Goal: Contribute content

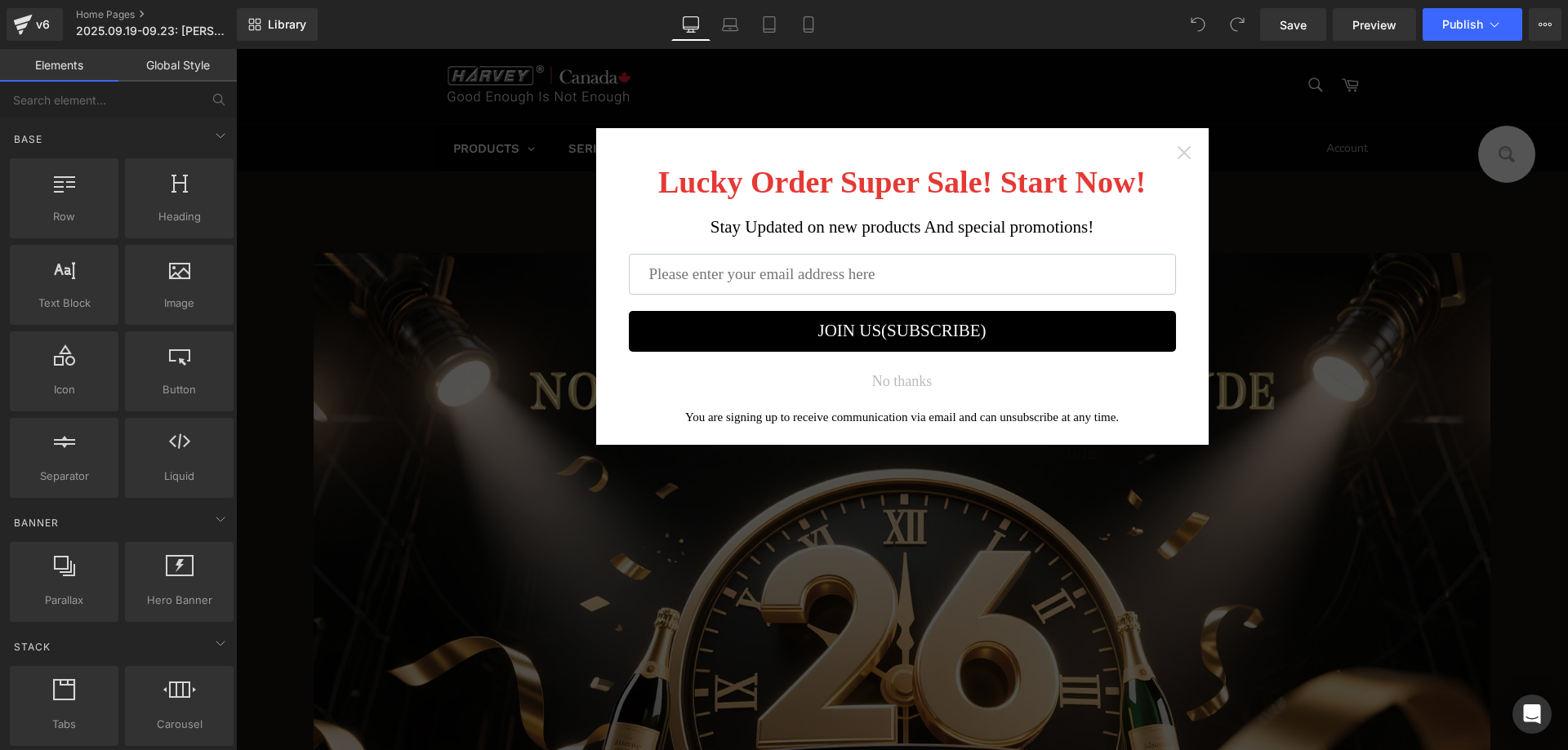
click at [1176, 151] on icon "Close widget" at bounding box center [1184, 152] width 16 height 16
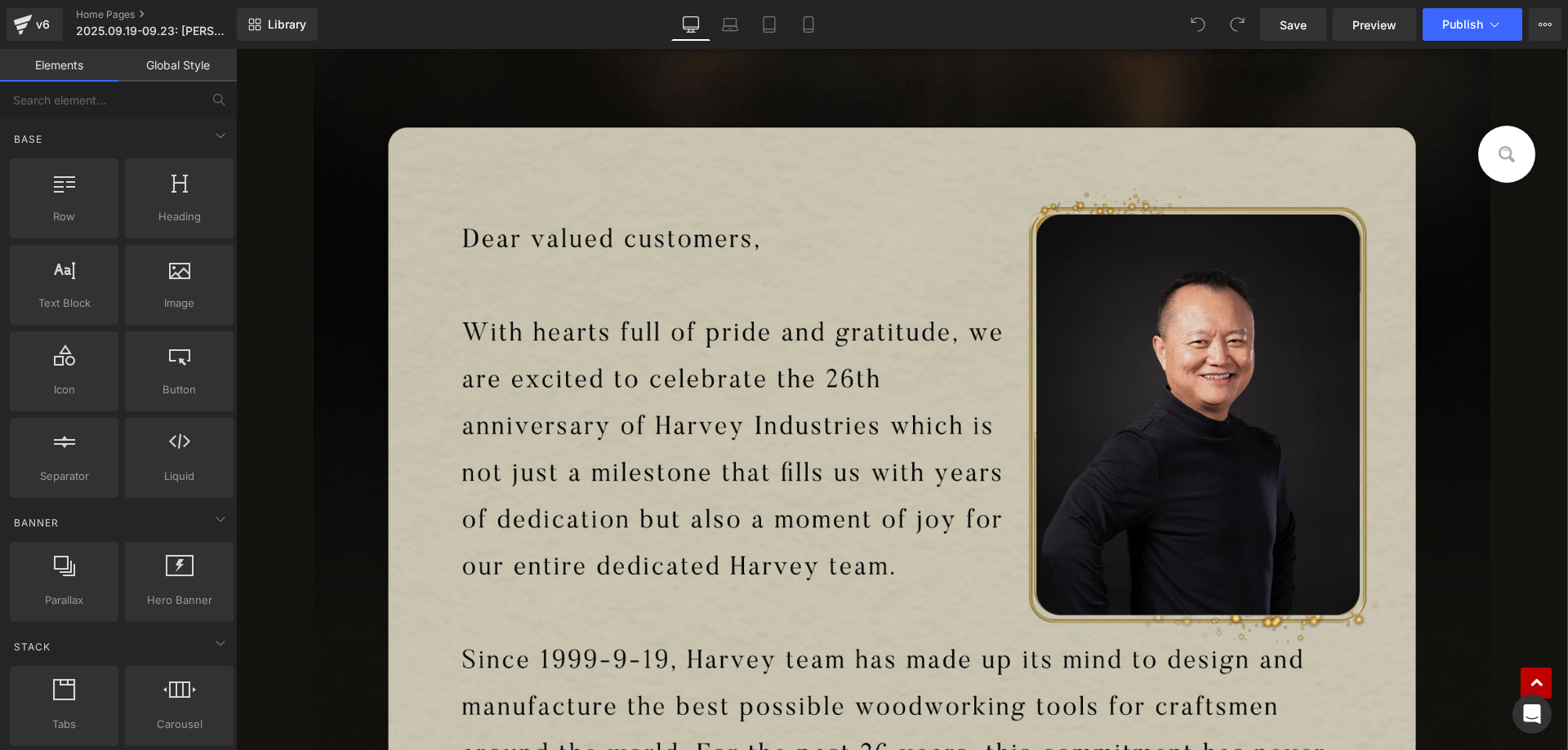
scroll to position [1224, 0]
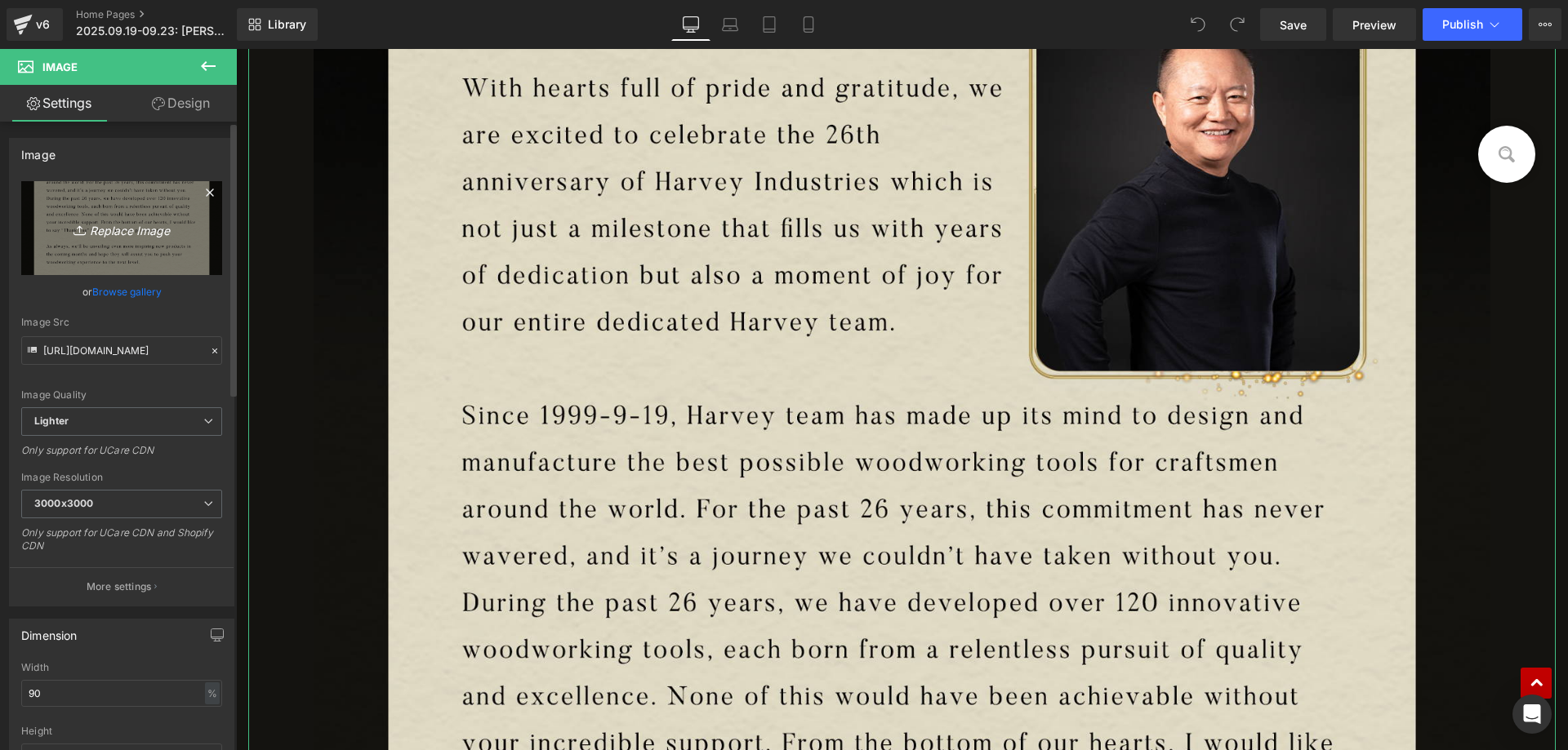
click at [135, 220] on icon "Replace Image" at bounding box center [122, 227] width 131 height 20
type input "C:\fakepath\edm_02(9).jpg"
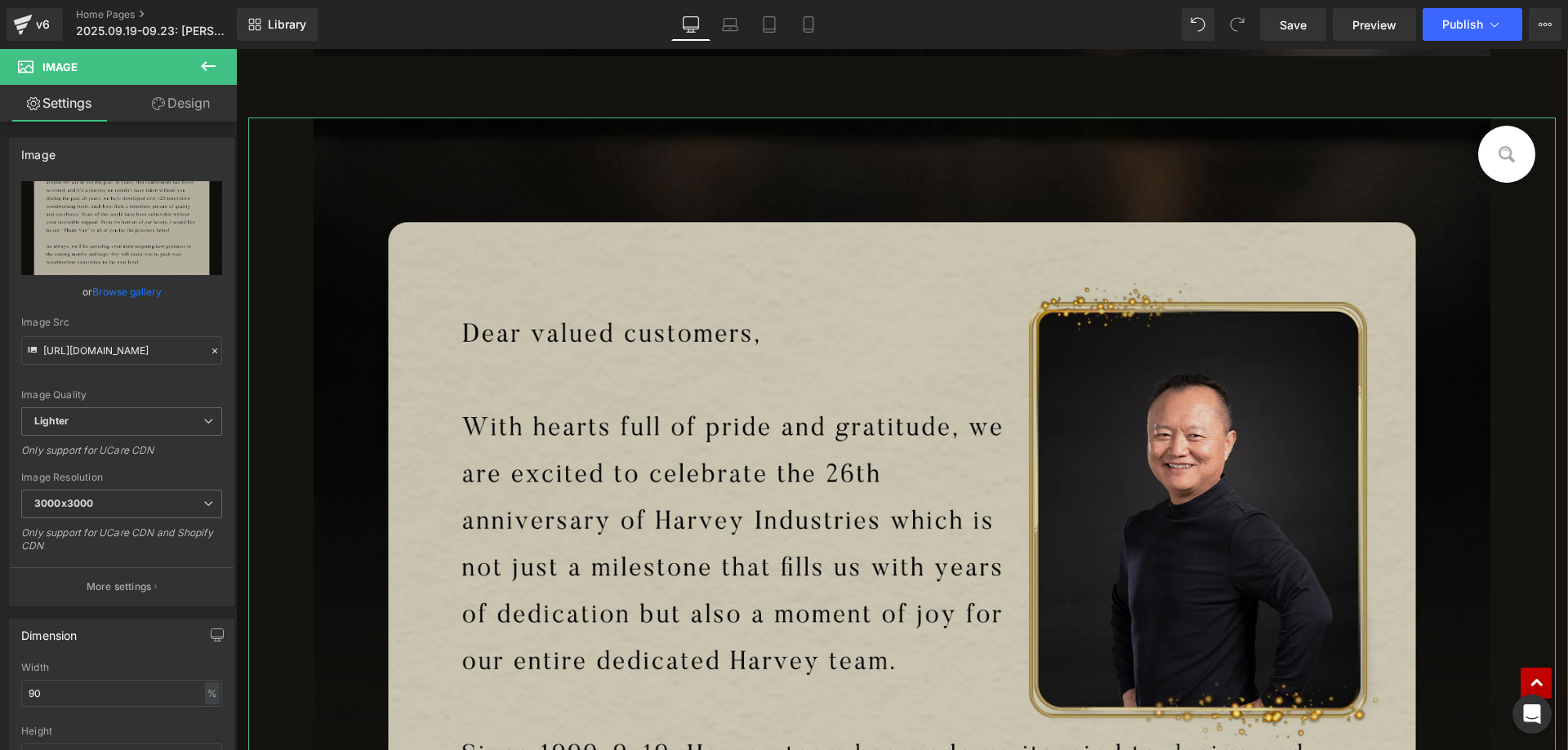
scroll to position [979, 0]
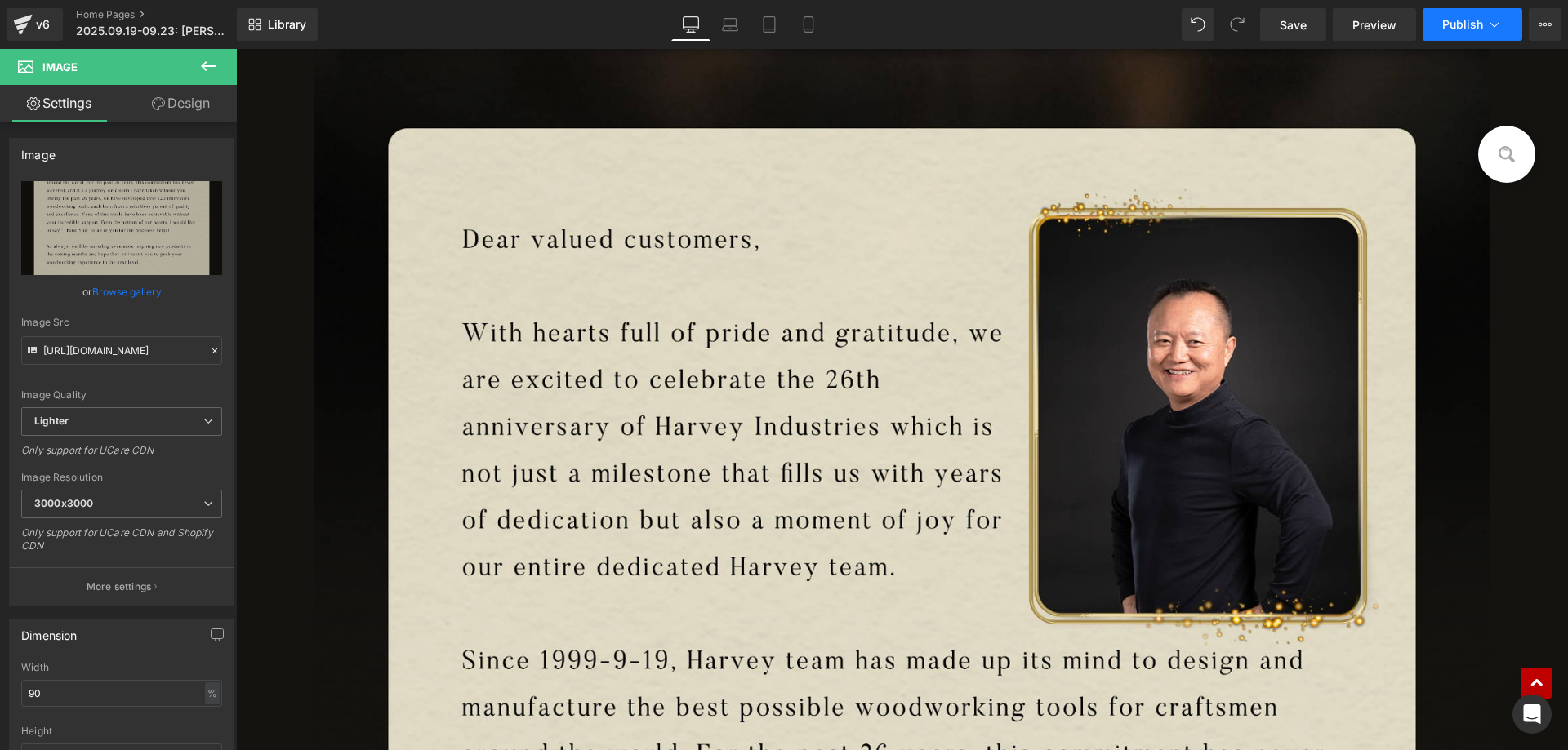
click at [1461, 28] on span "Publish" at bounding box center [1463, 24] width 41 height 13
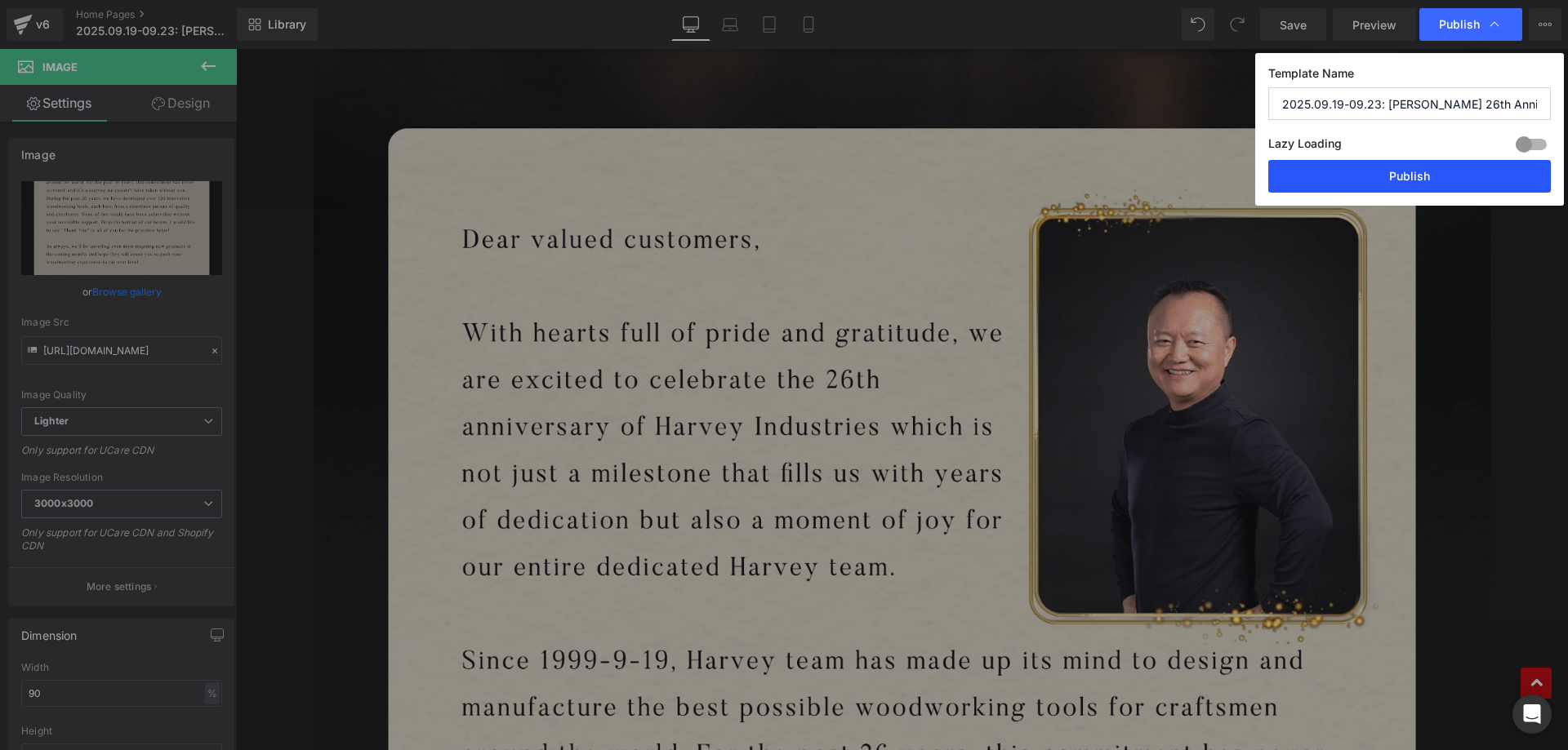
drag, startPoint x: 1372, startPoint y: 174, endPoint x: 557, endPoint y: 147, distance: 815.4
click at [1372, 174] on button "Publish" at bounding box center [1409, 176] width 282 height 33
